Goal: Check status: Check status

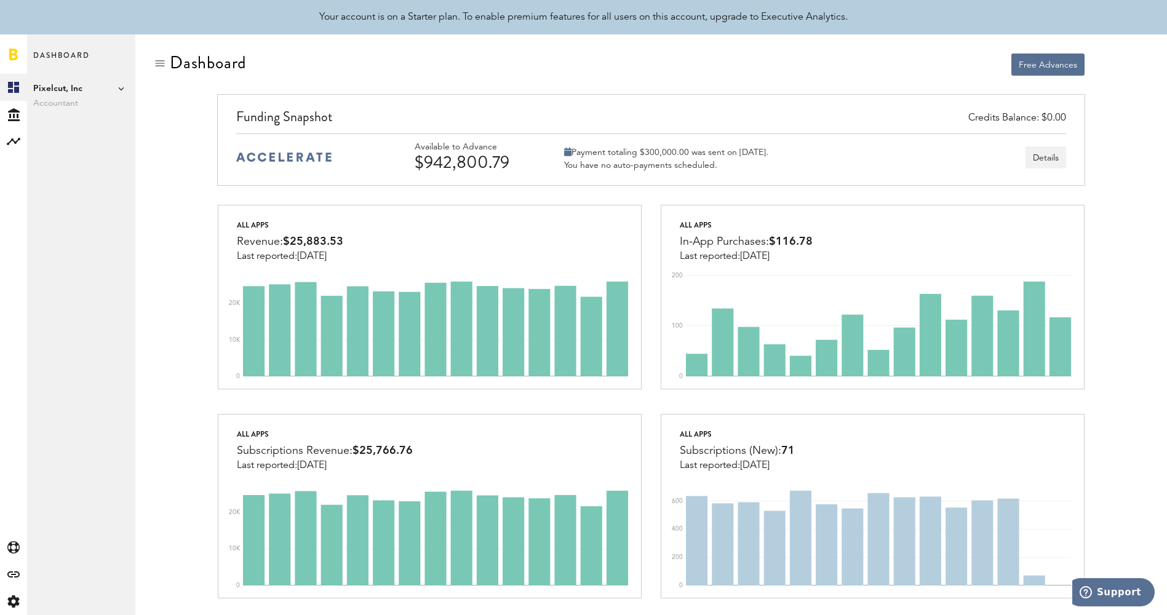
click at [117, 88] on span "Pixelcut, Inc" at bounding box center [81, 88] width 96 height 15
click at [14, 93] on link "Created with Sketch." at bounding box center [13, 87] width 27 height 27
click at [13, 145] on rect at bounding box center [13, 141] width 15 height 15
click at [1052, 154] on button "Details" at bounding box center [1045, 157] width 41 height 22
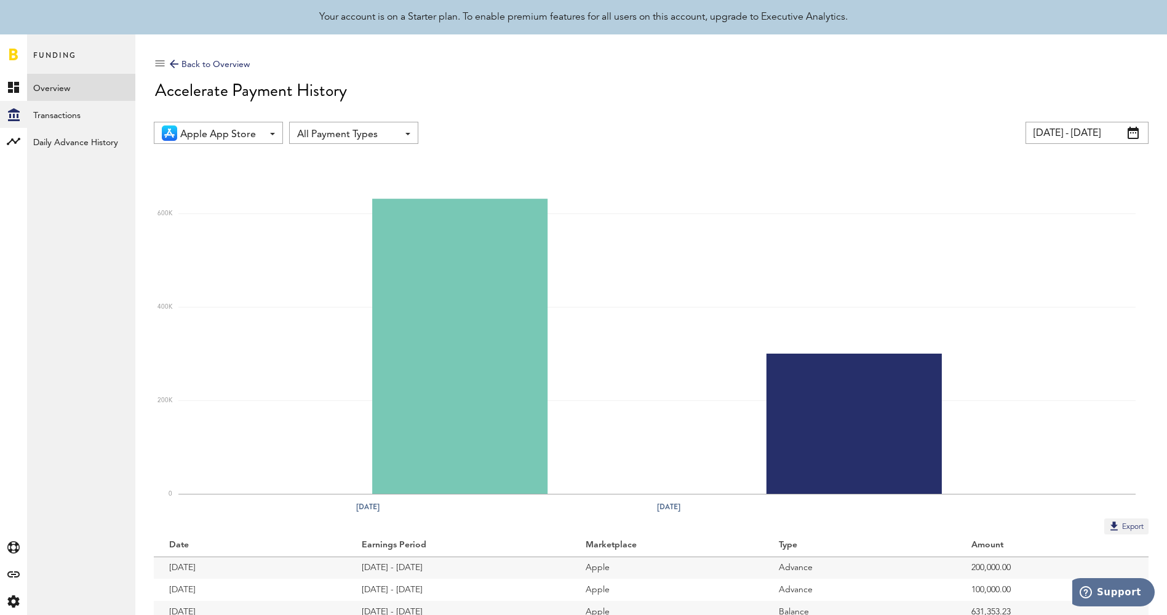
click at [1082, 130] on input "[DATE] - [DATE]" at bounding box center [1086, 133] width 123 height 22
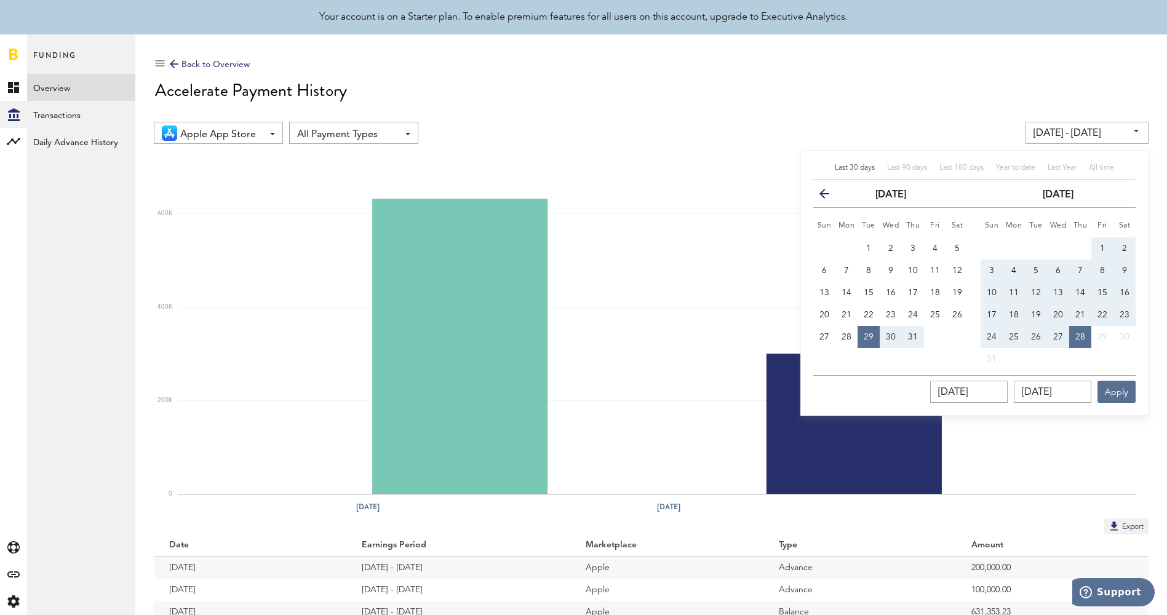
click at [833, 188] on button "previous" at bounding box center [829, 193] width 22 height 17
click at [822, 188] on button "previous" at bounding box center [829, 193] width 22 height 17
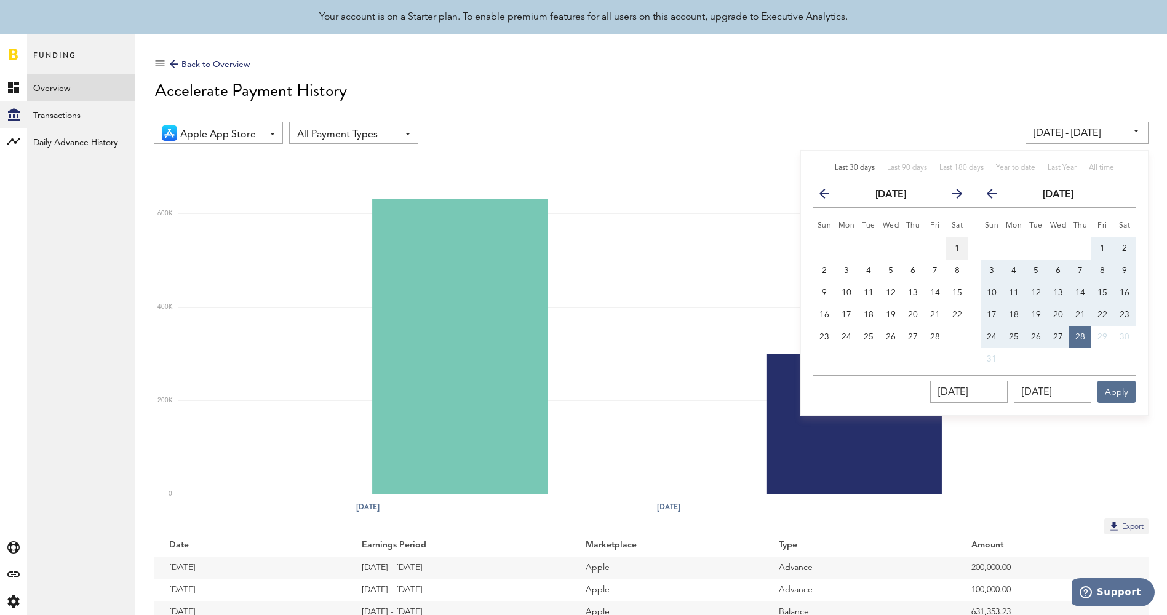
click at [955, 244] on span "1" at bounding box center [957, 248] width 5 height 9
type input "[DATE] - [DATE]"
type input "[DATE]"
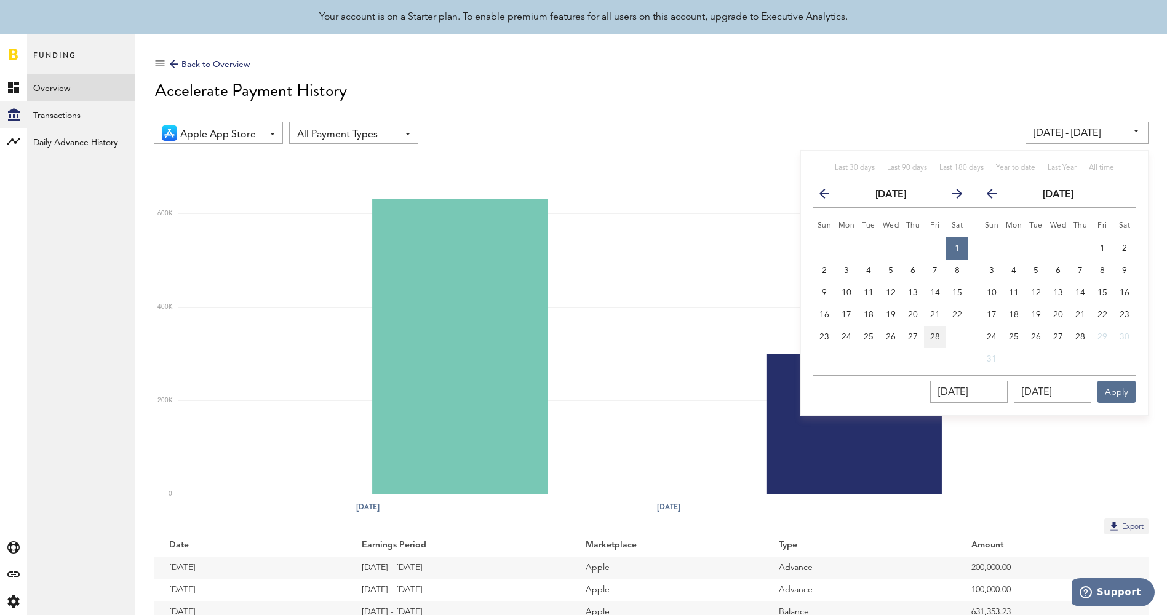
click at [937, 338] on span "28" at bounding box center [935, 337] width 10 height 9
type input "[DATE] - [DATE]"
type input "[DATE]"
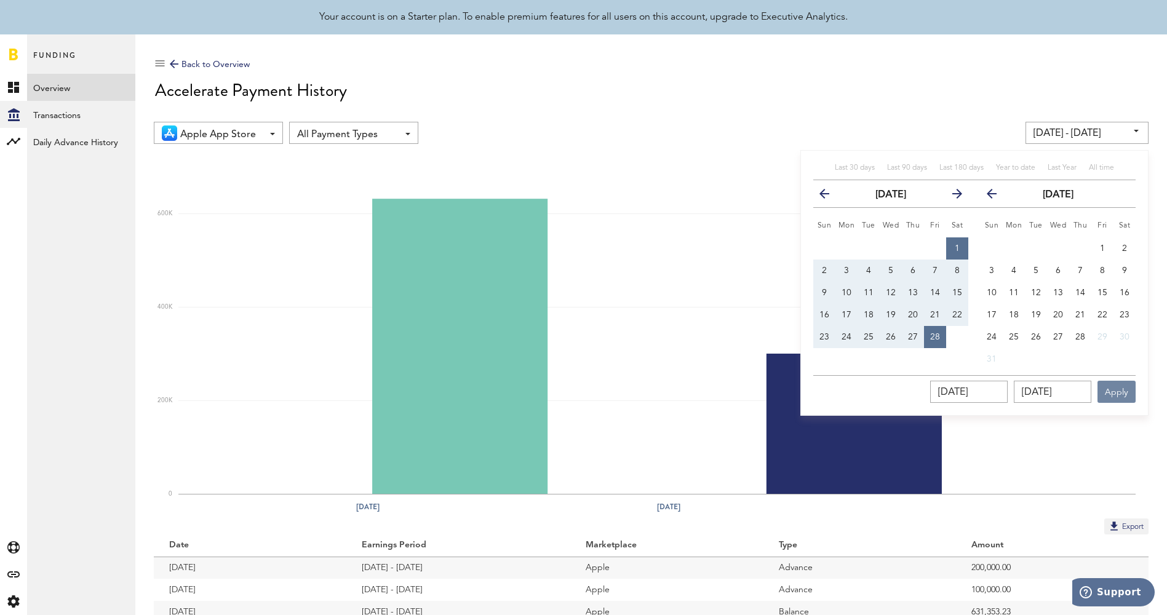
click at [1126, 384] on button "Apply" at bounding box center [1116, 392] width 38 height 22
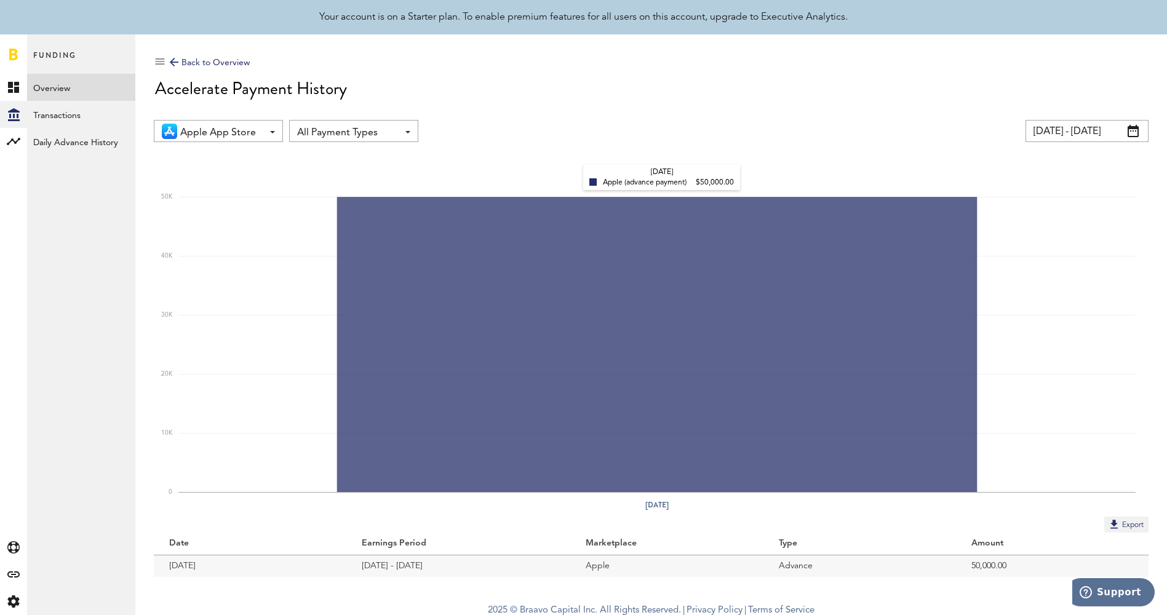
scroll to position [7, 0]
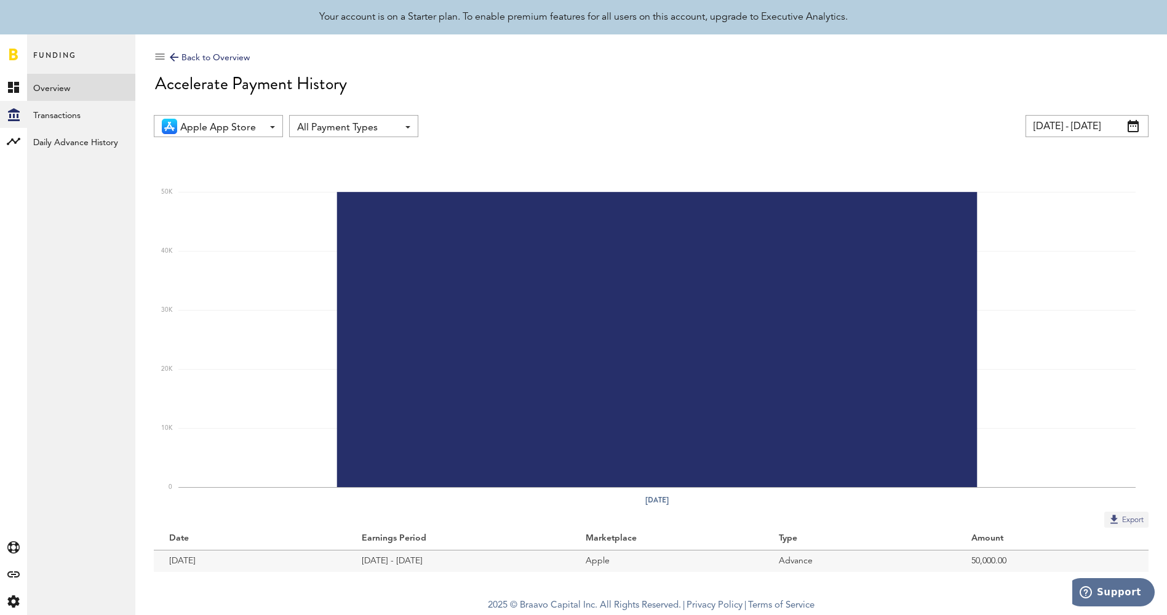
click at [1128, 515] on button "Export" at bounding box center [1126, 520] width 44 height 16
click at [180, 54] on div "Back to Overview" at bounding box center [210, 57] width 80 height 15
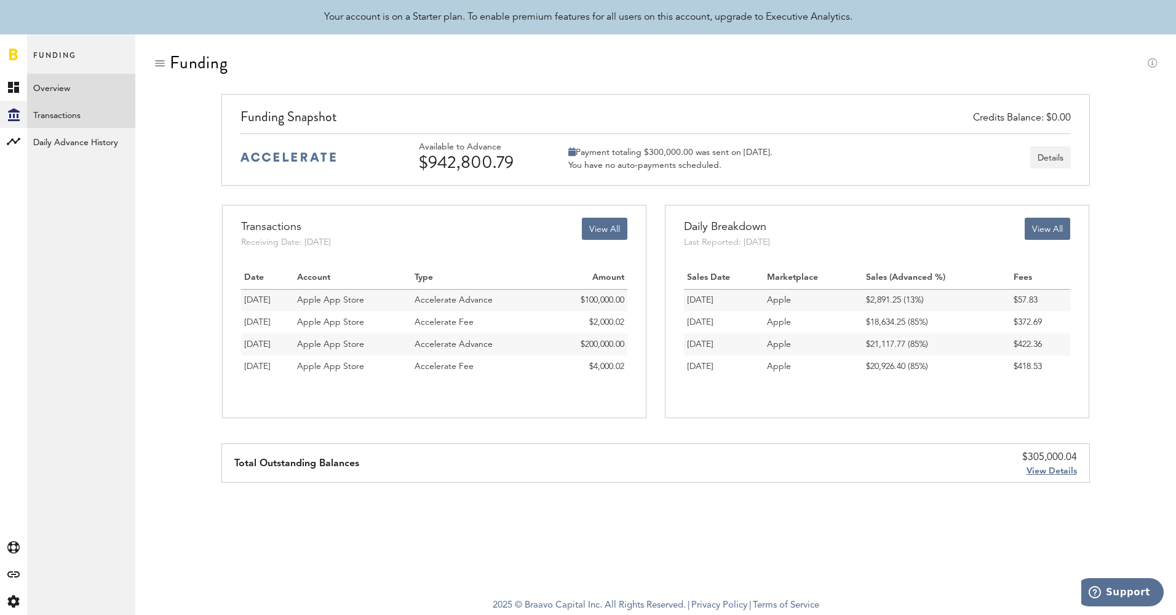
click at [76, 113] on link "Transactions" at bounding box center [81, 114] width 108 height 27
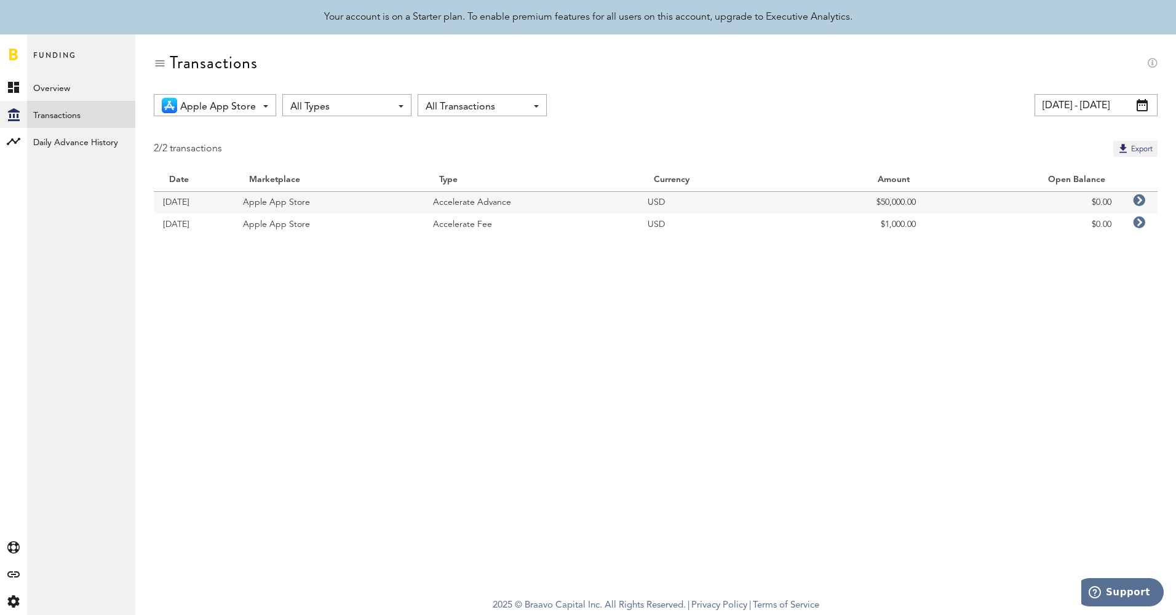
click at [351, 113] on span "All Types" at bounding box center [340, 107] width 101 height 21
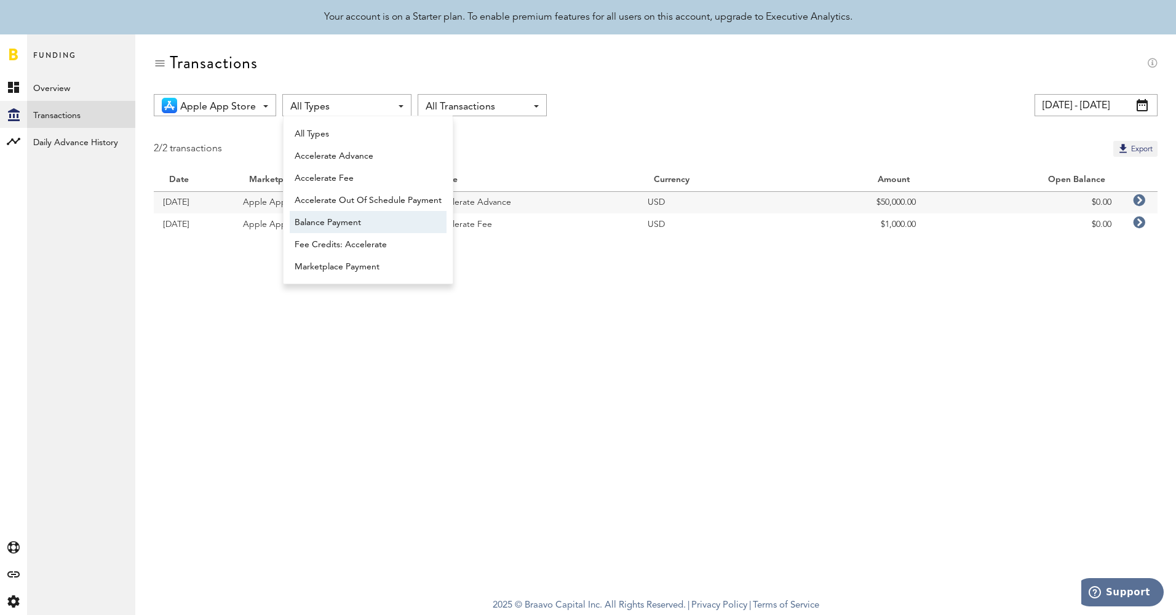
click at [344, 222] on span "Balance Payment" at bounding box center [368, 222] width 147 height 21
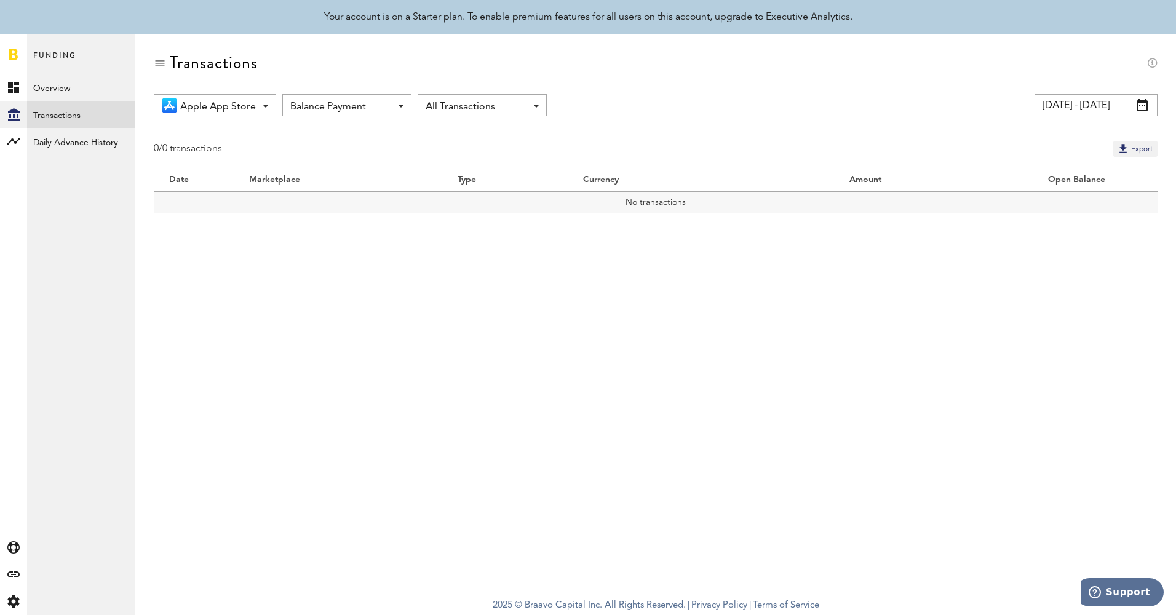
drag, startPoint x: 330, startPoint y: 107, endPoint x: 333, endPoint y: 129, distance: 21.7
click at [330, 107] on span "Balance Payment" at bounding box center [340, 107] width 101 height 21
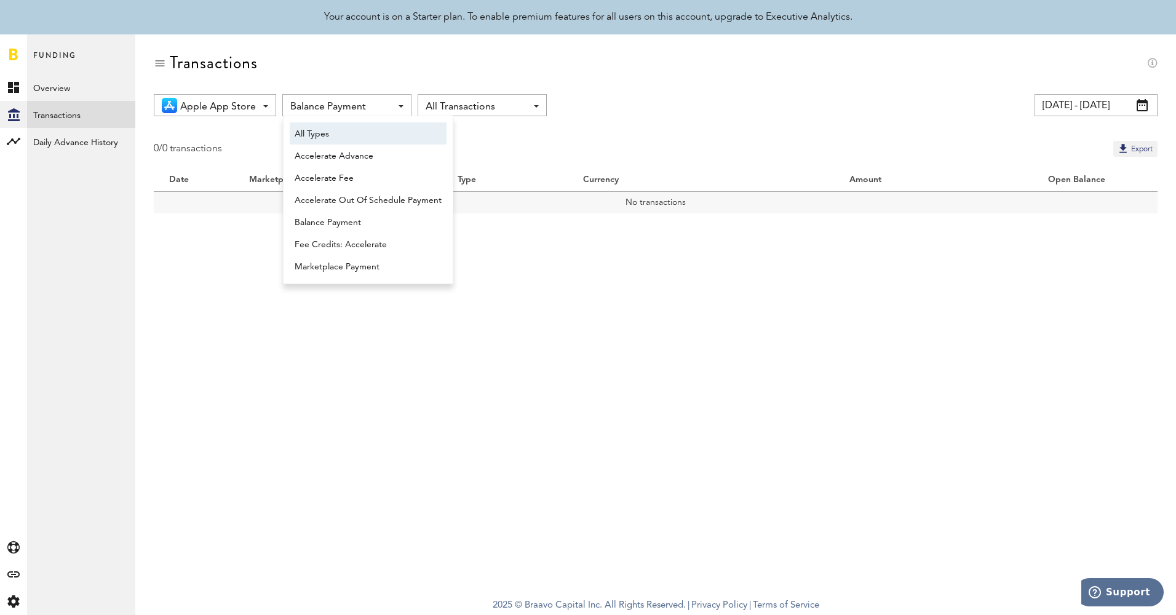
click at [336, 140] on span "All Types" at bounding box center [368, 134] width 147 height 21
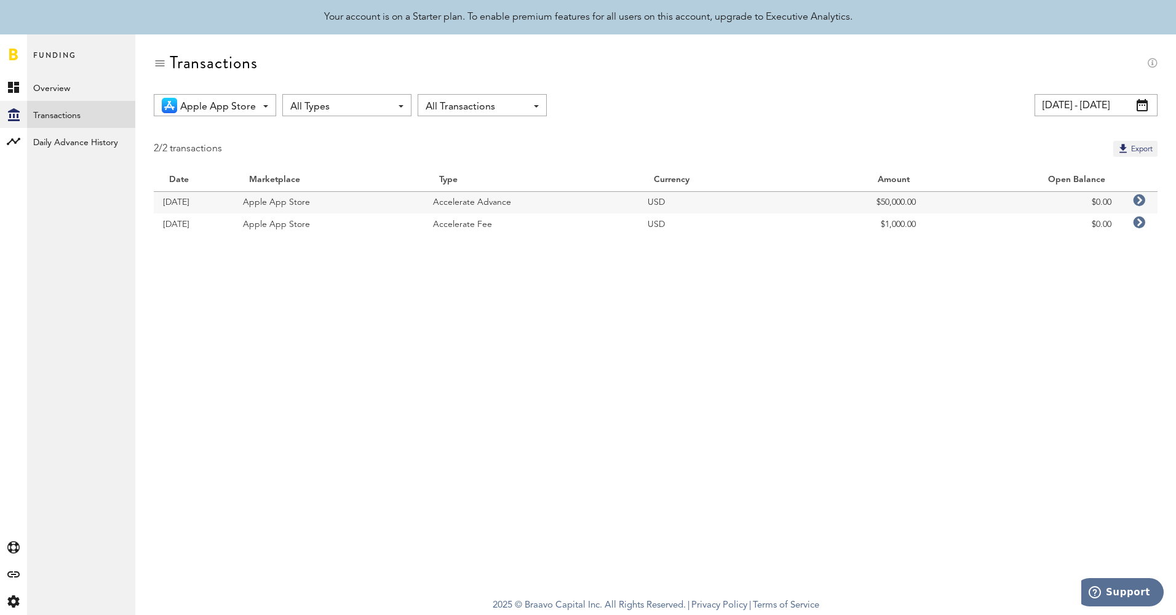
click at [440, 102] on span "All Transactions" at bounding box center [476, 107] width 101 height 21
click at [442, 103] on span "All Transactions" at bounding box center [476, 107] width 101 height 21
click at [95, 146] on link "Daily Advance History" at bounding box center [81, 141] width 108 height 27
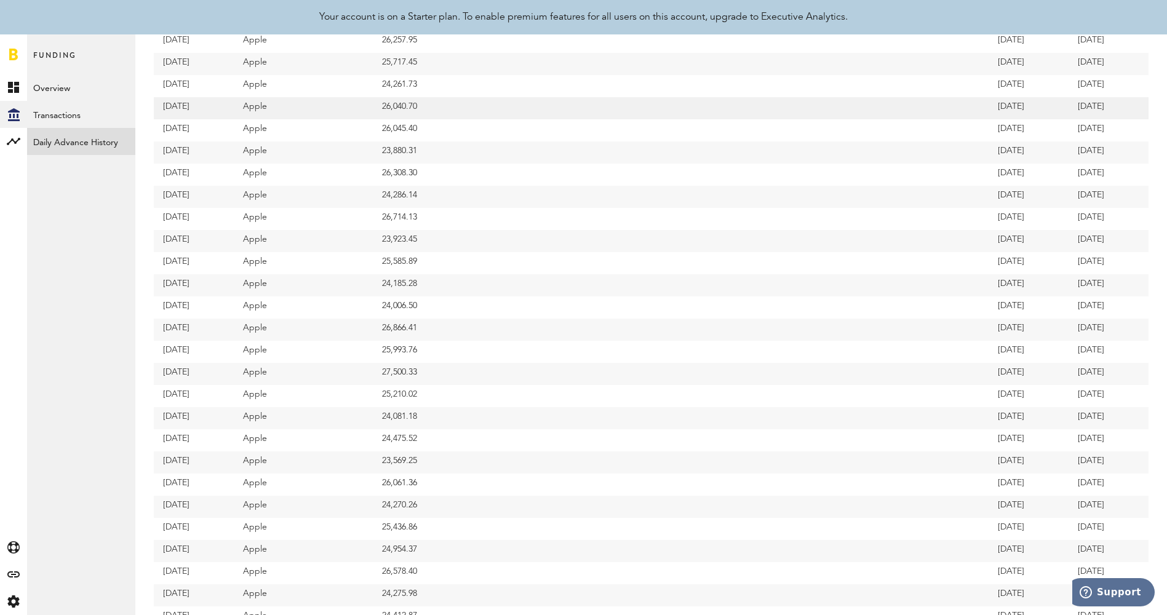
scroll to position [317, 0]
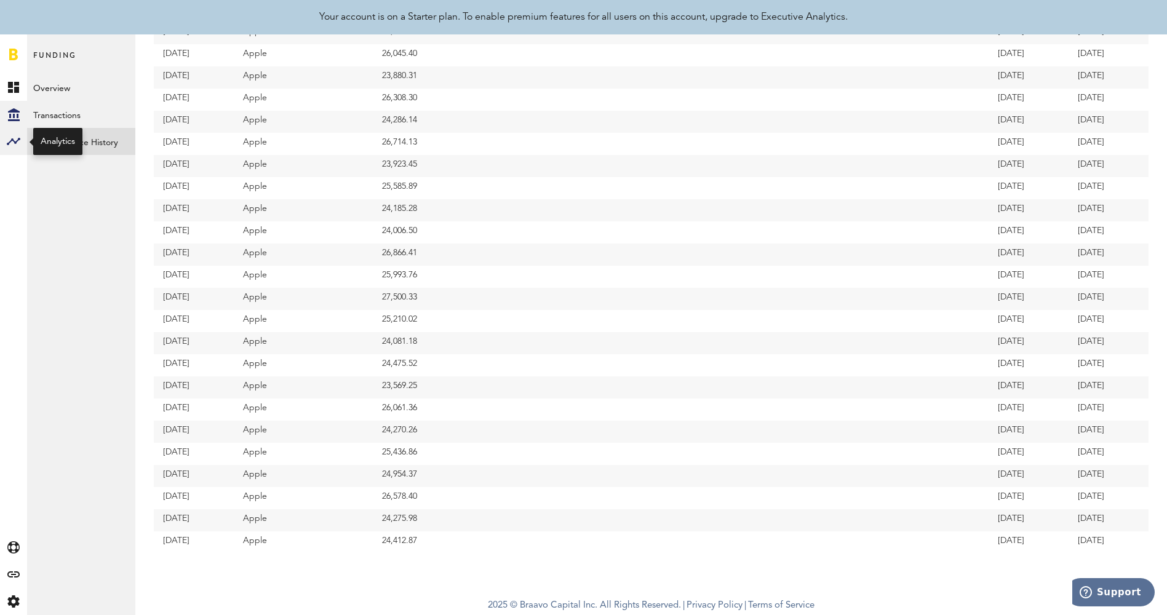
click at [18, 137] on rect at bounding box center [13, 141] width 15 height 15
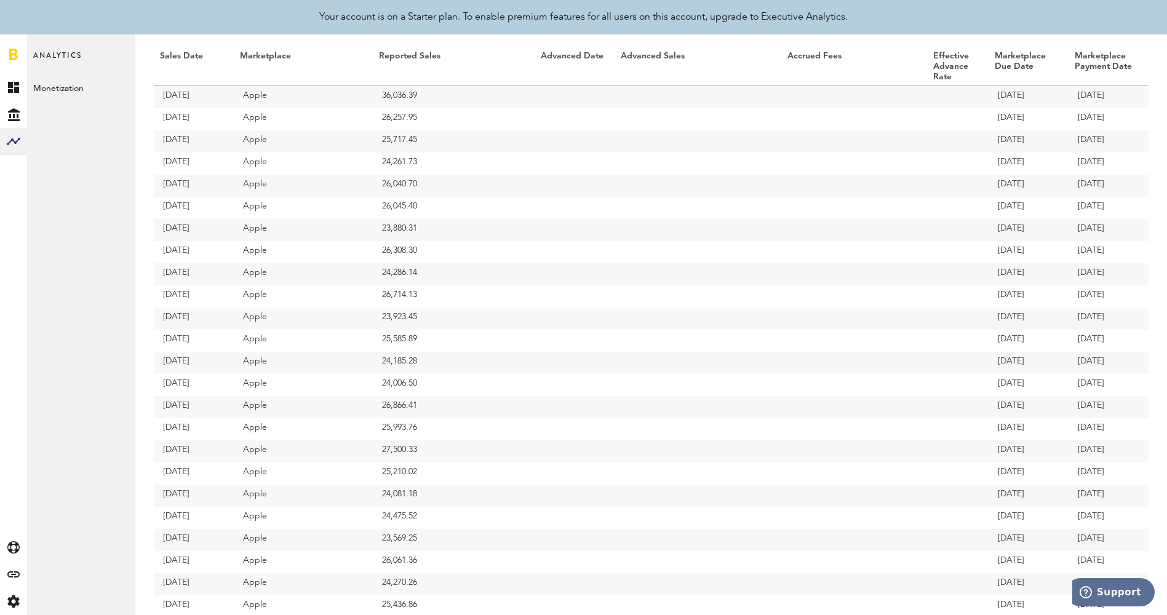
scroll to position [0, 0]
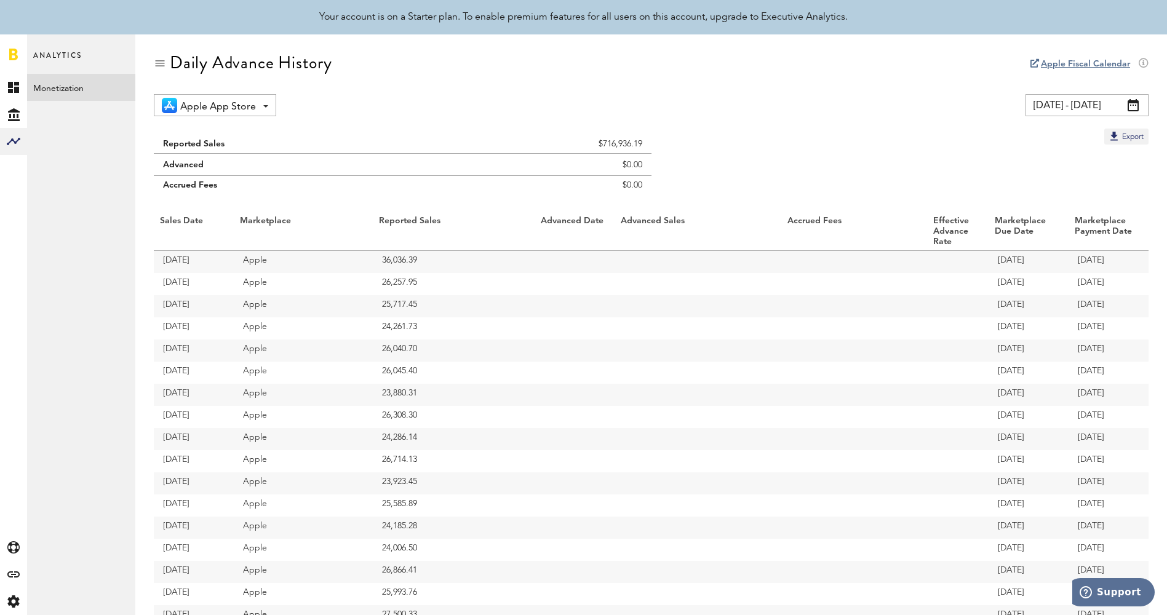
click at [59, 95] on link "Monetization" at bounding box center [81, 87] width 108 height 27
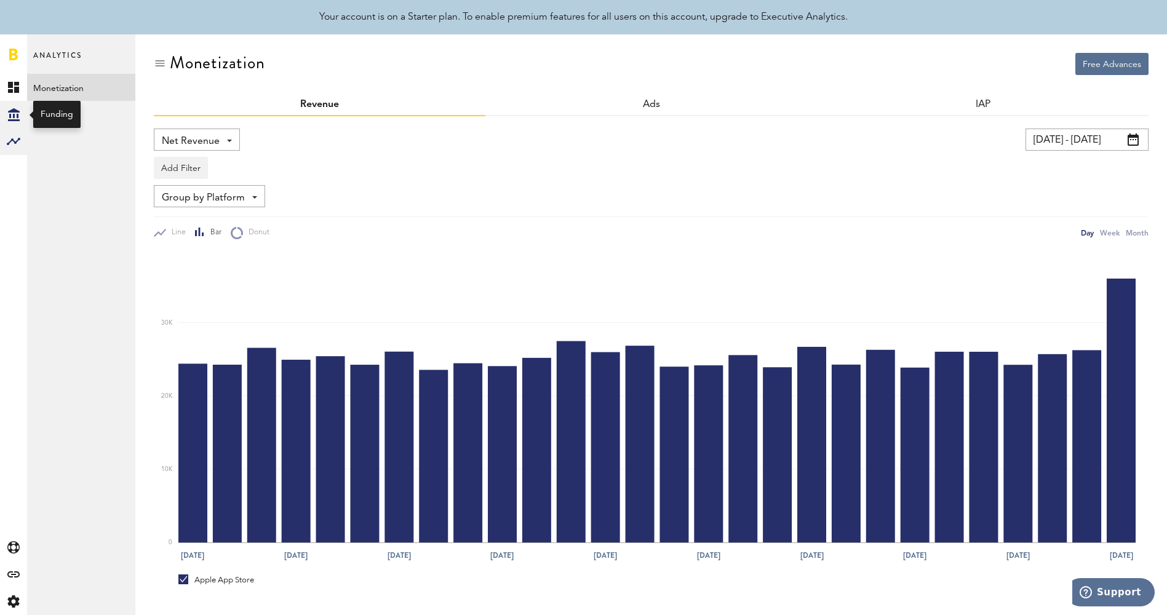
click at [22, 118] on div "Created with Sketch." at bounding box center [13, 114] width 27 height 27
click at [16, 92] on icon at bounding box center [13, 87] width 11 height 11
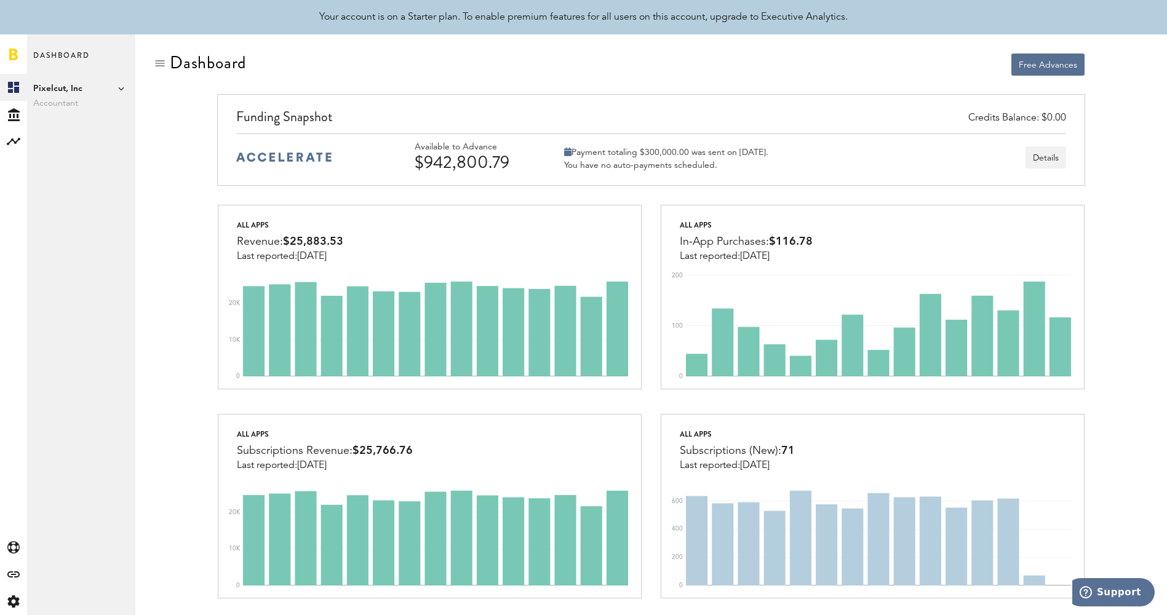
click at [298, 241] on span "$25,883.53" at bounding box center [313, 241] width 60 height 11
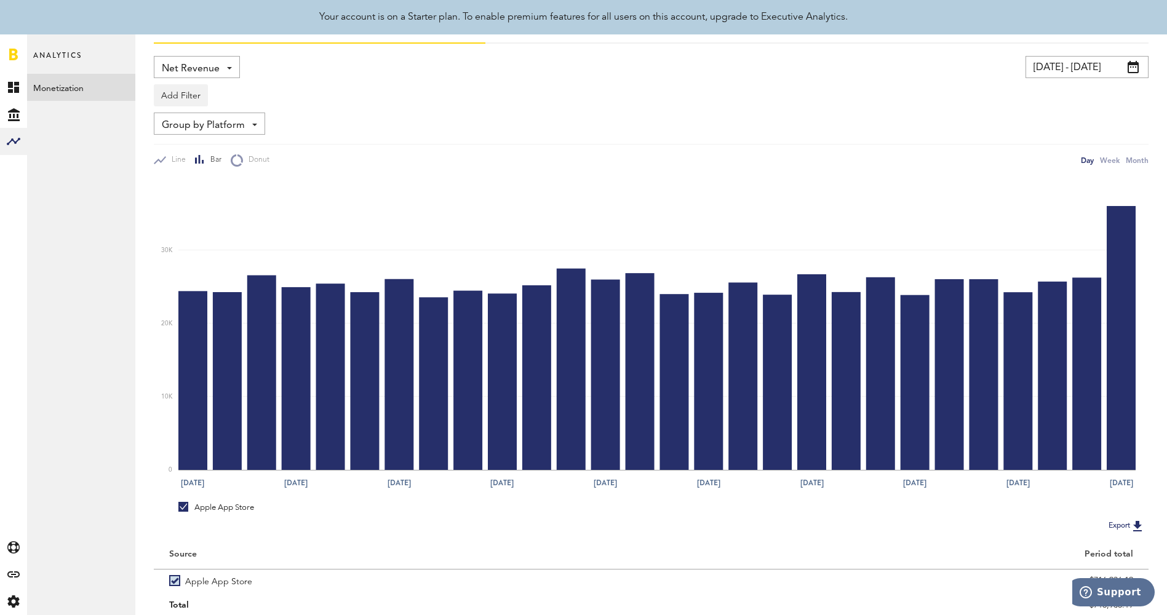
scroll to position [117, 0]
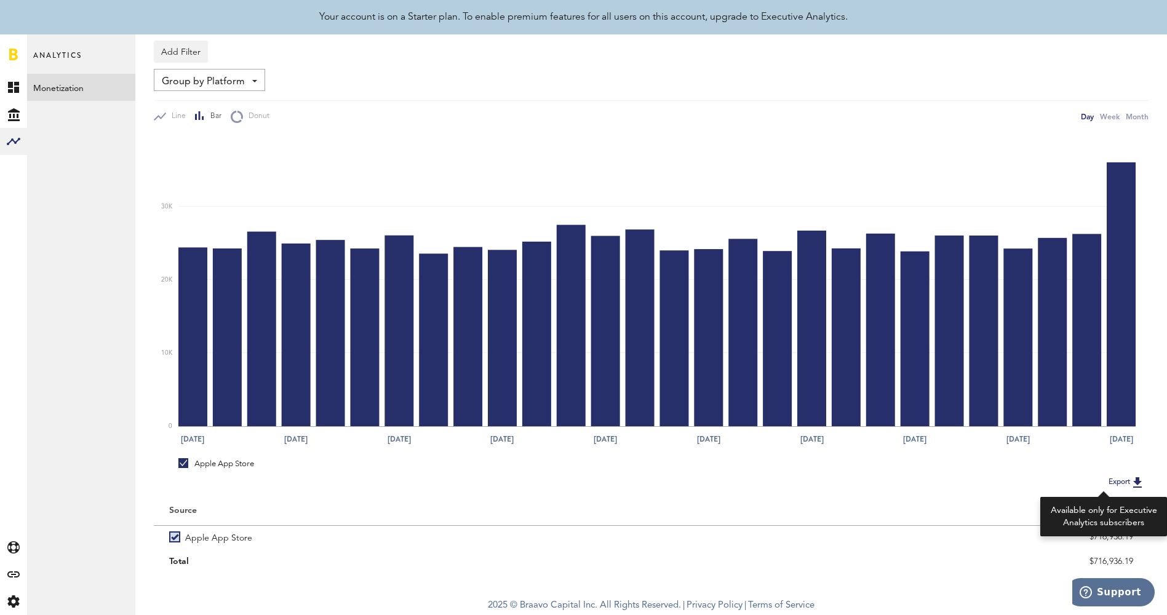
click at [1140, 479] on img at bounding box center [1137, 482] width 15 height 15
click at [1115, 482] on button "Export" at bounding box center [1127, 482] width 44 height 16
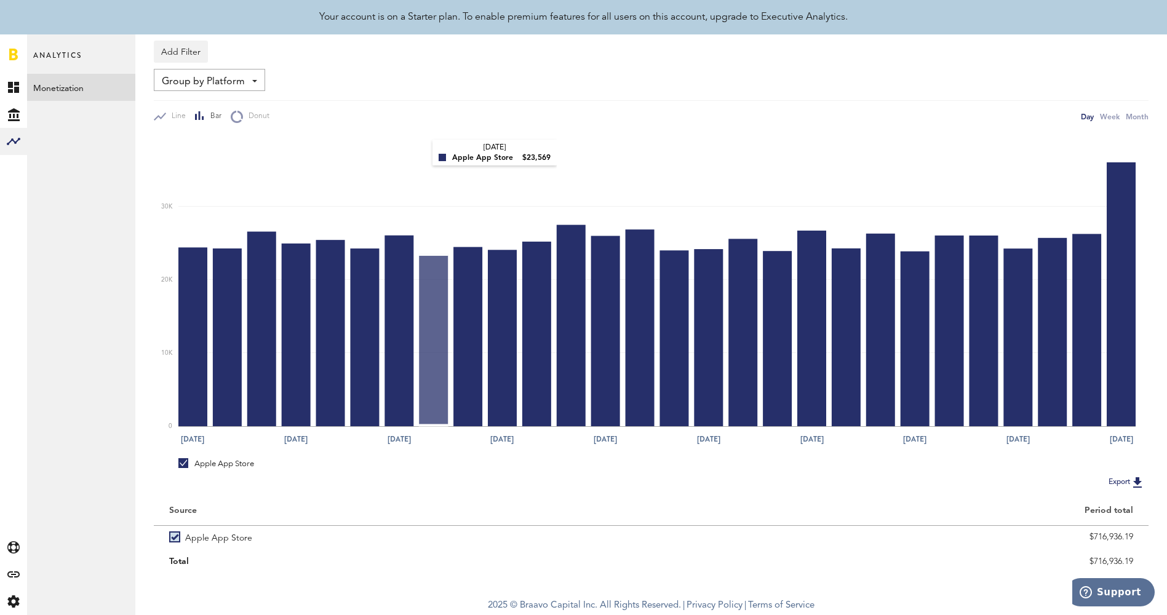
scroll to position [0, 0]
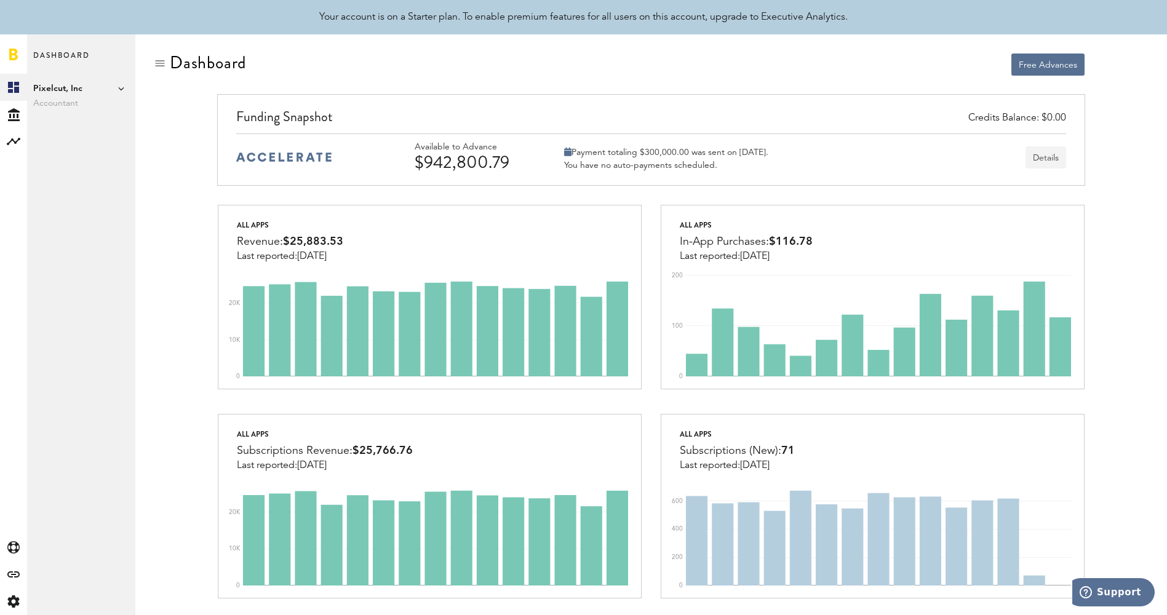
click at [1054, 148] on button "Details" at bounding box center [1045, 157] width 41 height 22
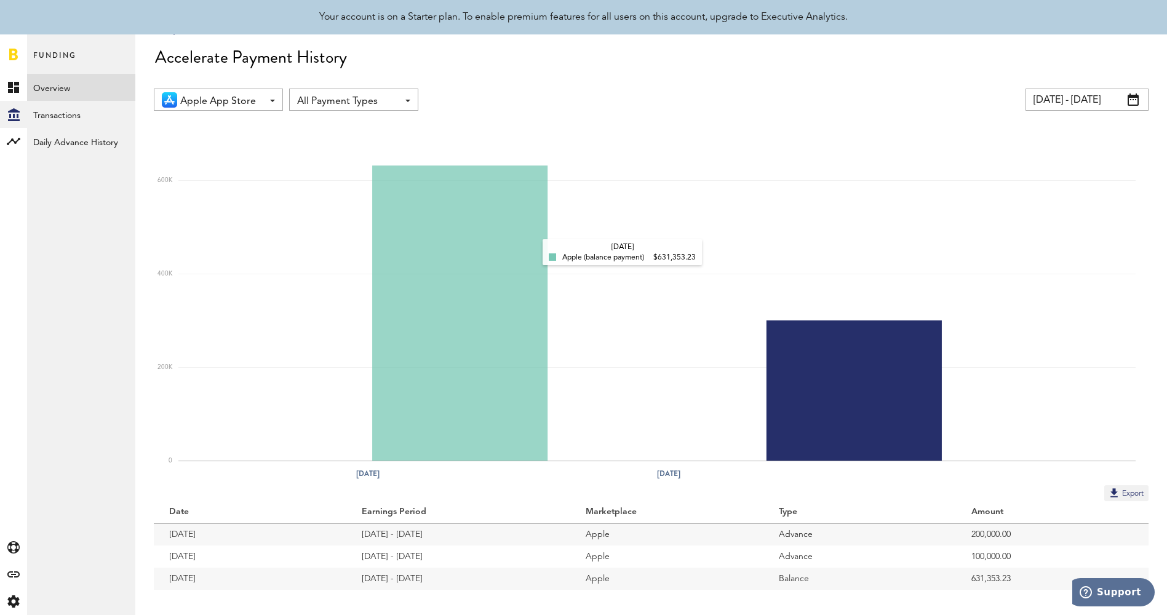
scroll to position [51, 0]
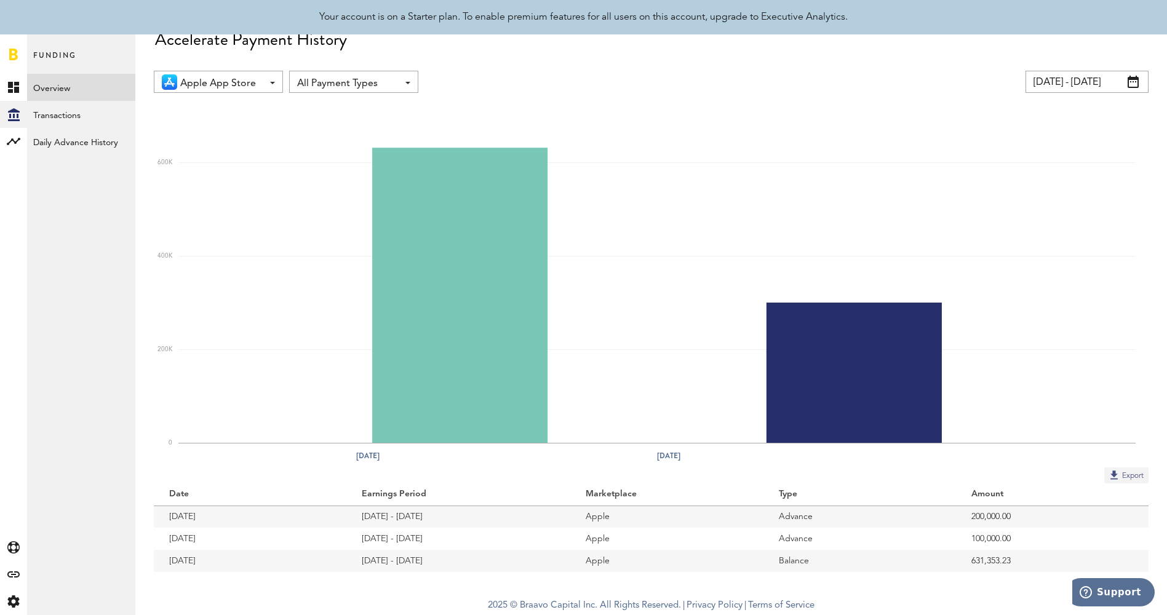
click at [1121, 472] on button "Export" at bounding box center [1126, 475] width 44 height 16
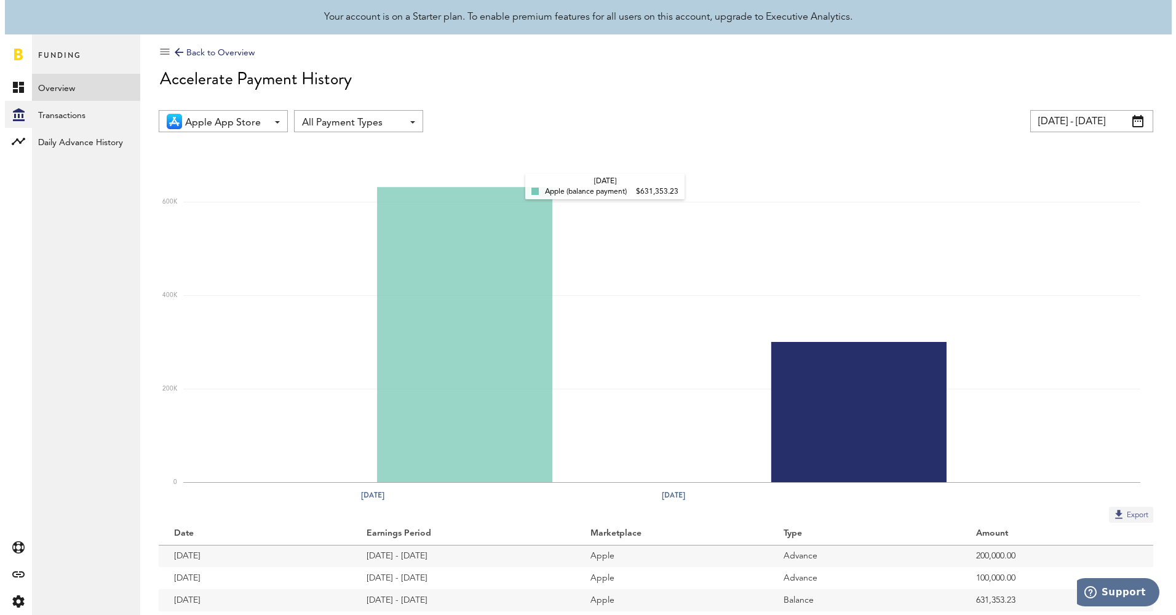
scroll to position [0, 0]
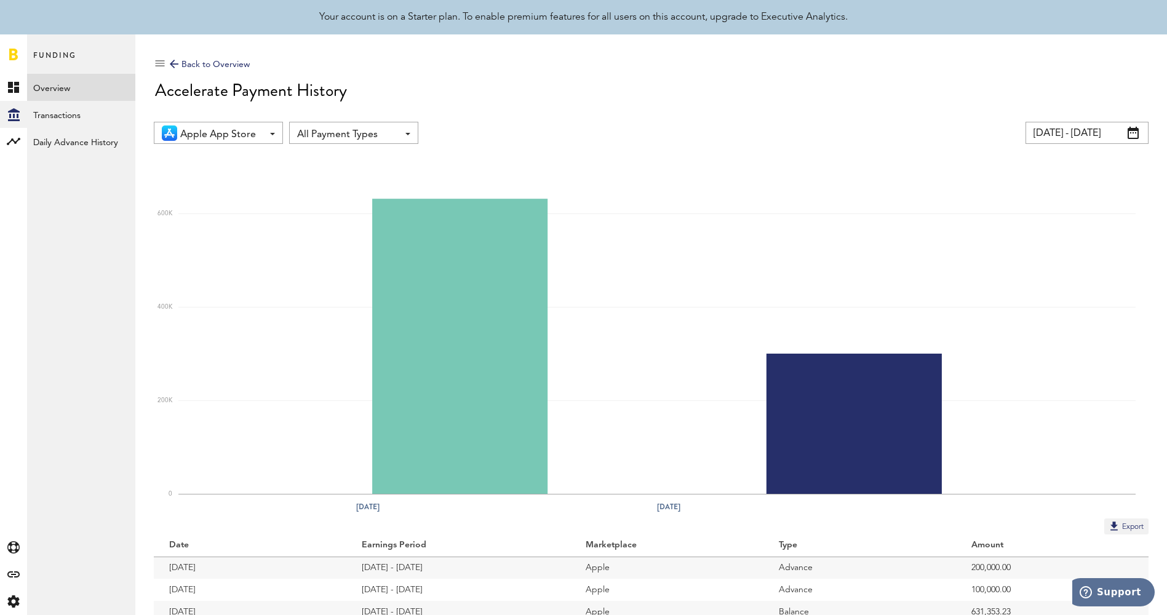
click at [201, 71] on div "Back to Overview" at bounding box center [210, 64] width 80 height 15
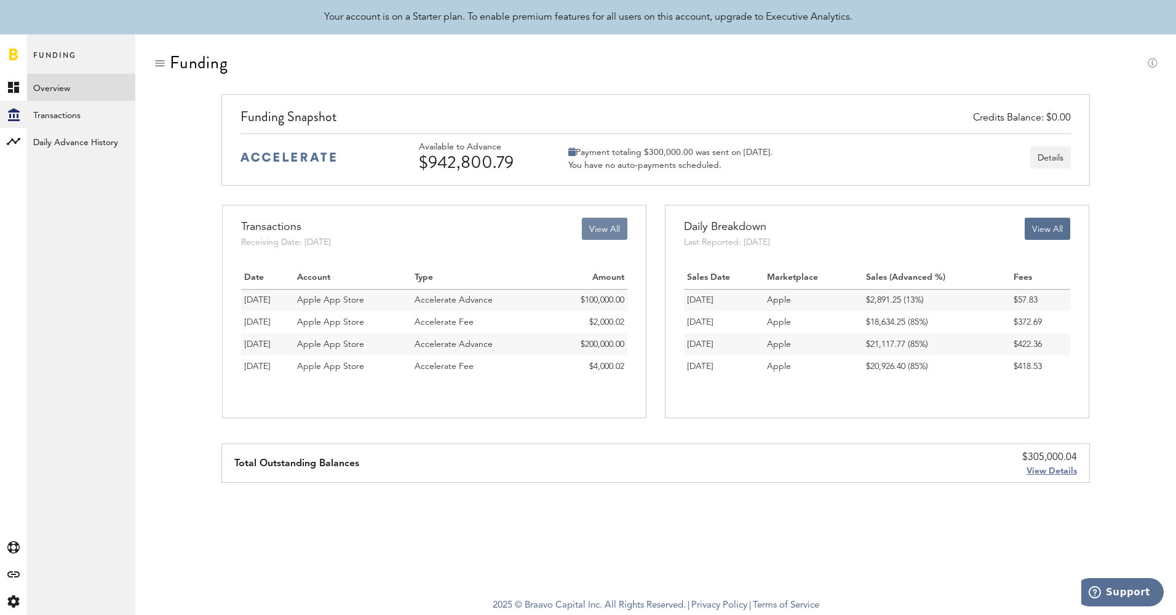
click at [609, 229] on button "View All" at bounding box center [605, 229] width 46 height 22
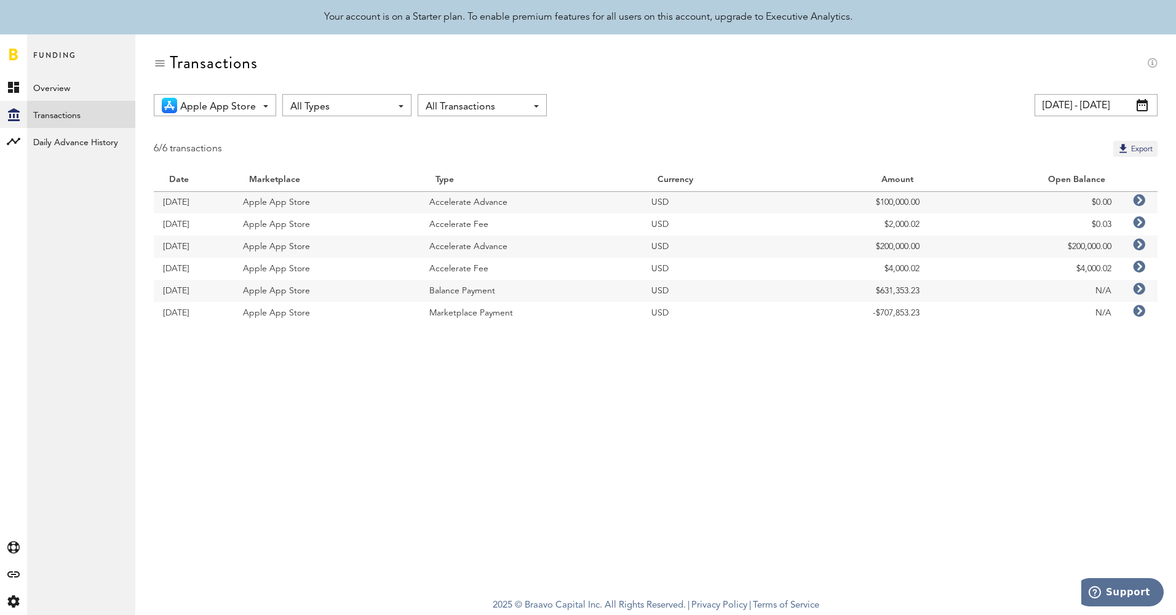
click at [1060, 105] on input "[DATE] - [DATE]" at bounding box center [1096, 105] width 123 height 22
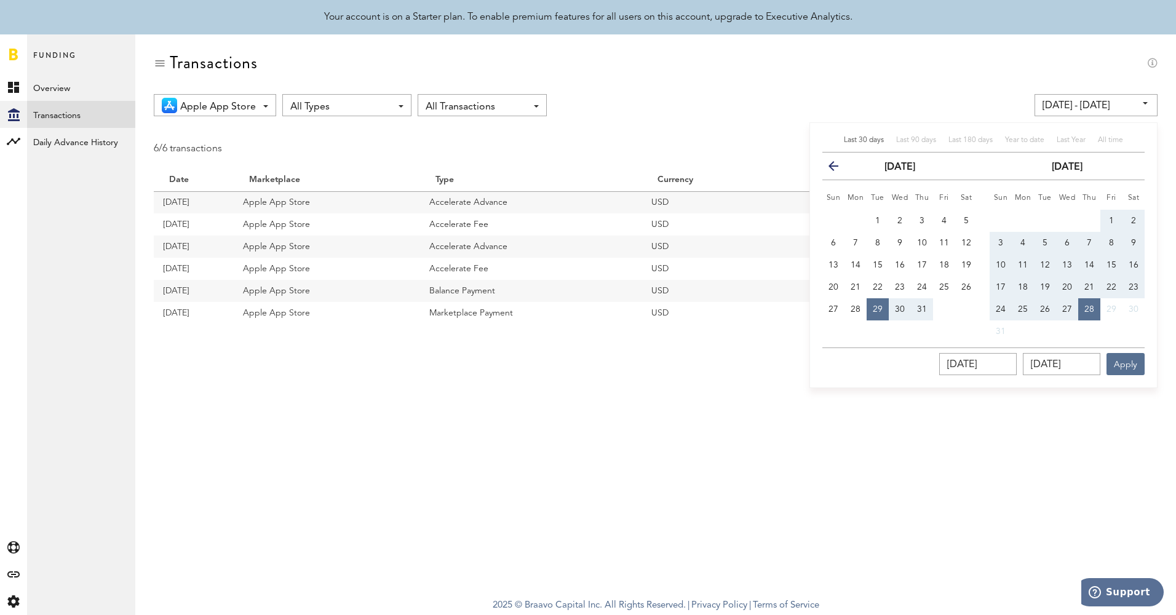
click at [838, 169] on icon "button" at bounding box center [838, 169] width 0 height 0
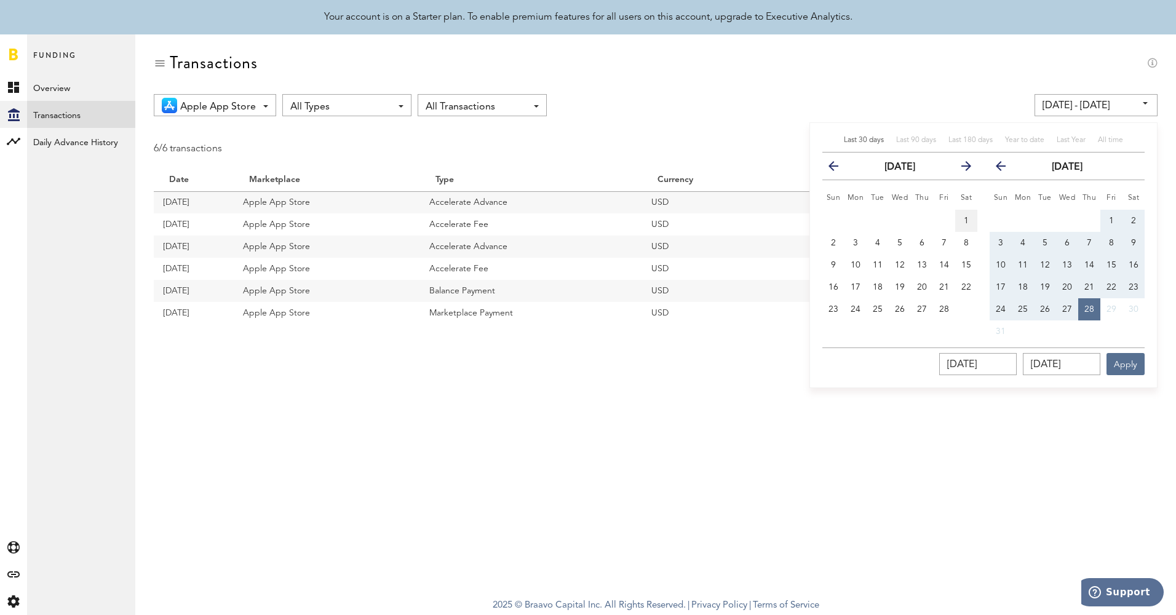
click at [965, 225] on span "1" at bounding box center [966, 221] width 5 height 9
type input "[DATE] - [DATE]"
type input "[DATE]"
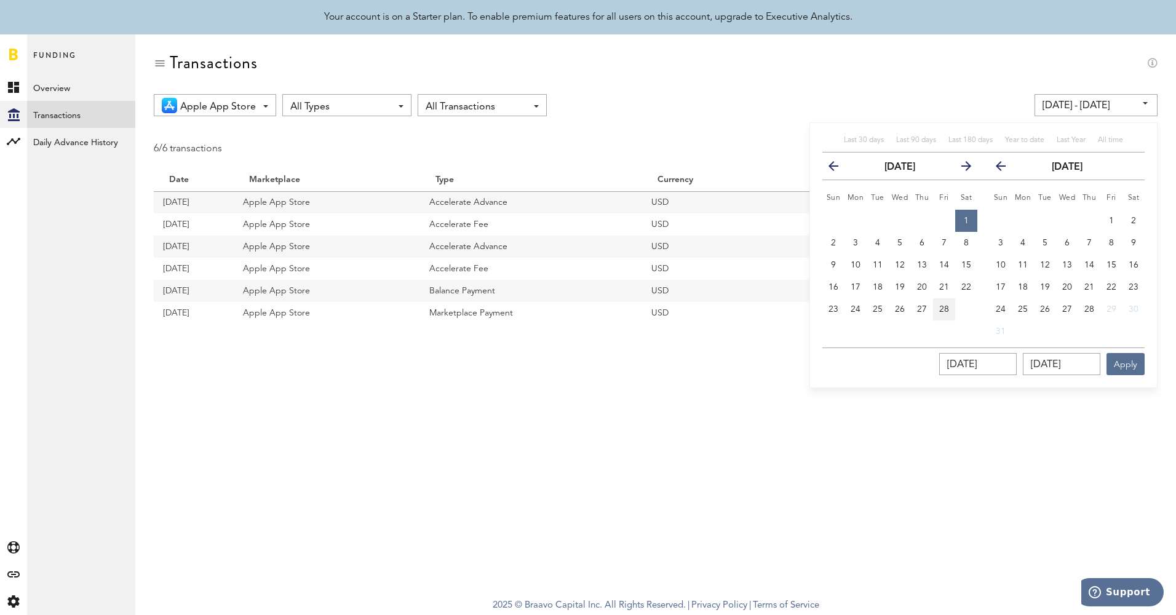
click at [944, 306] on span "28" at bounding box center [944, 309] width 10 height 9
type input "[DATE] - [DATE]"
type input "[DATE]"
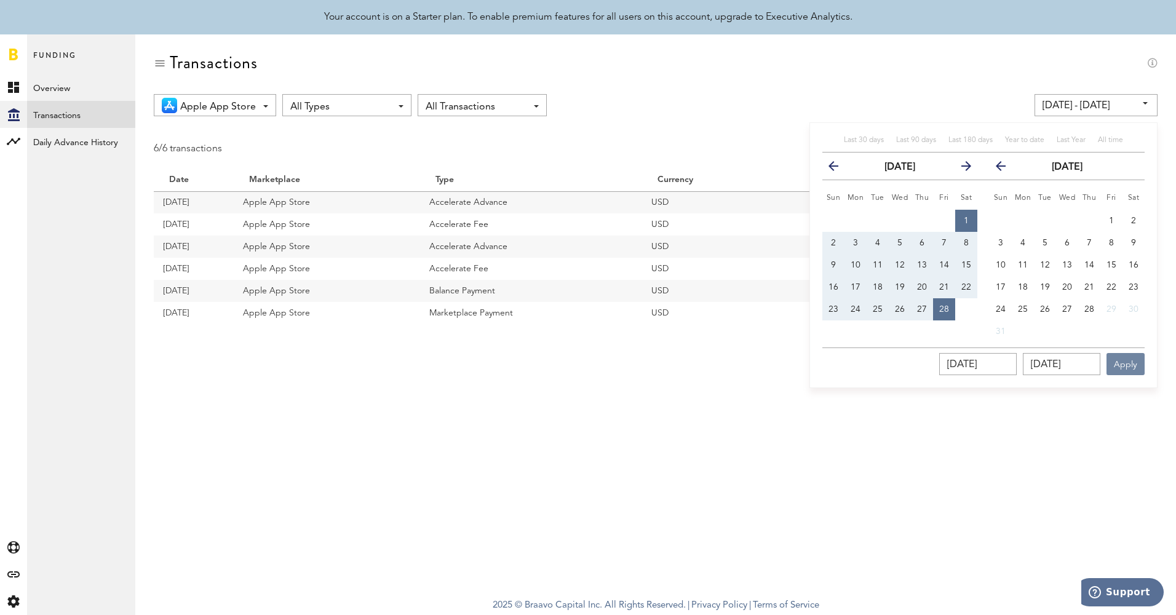
click at [1118, 372] on button "Apply" at bounding box center [1126, 364] width 38 height 22
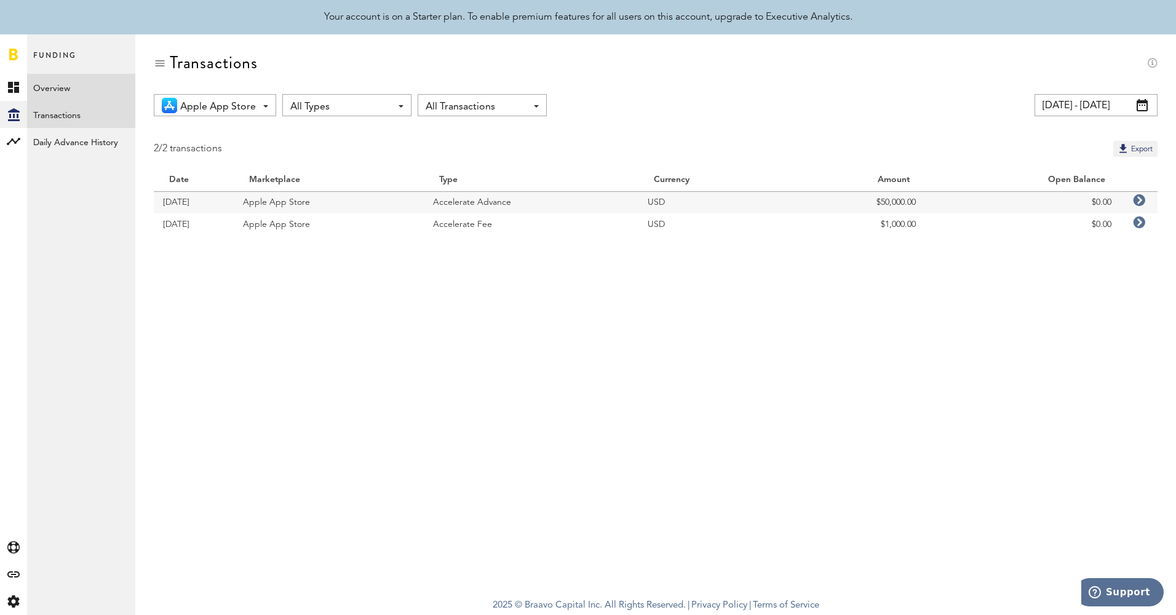
click at [80, 90] on link "Overview" at bounding box center [81, 87] width 108 height 27
